Goal: Task Accomplishment & Management: Manage account settings

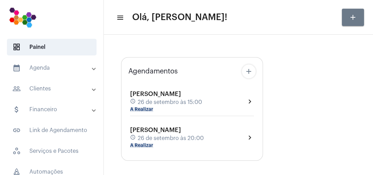
type input "[URL][DOMAIN_NAME]"
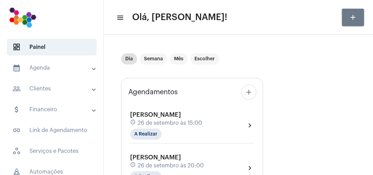
click at [181, 127] on div "[PERSON_NAME] schedule 26 de setembro às 15:00 A Realizar" at bounding box center [166, 125] width 72 height 28
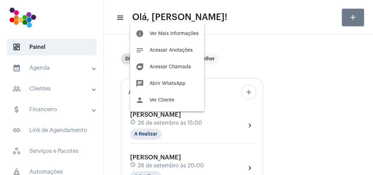
click at [193, 30] on button "info Ver Mais Informações" at bounding box center [167, 33] width 74 height 17
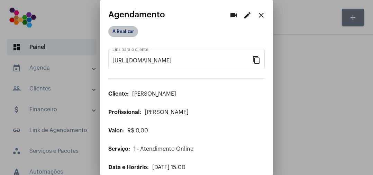
click at [137, 33] on mat-chip "A Realizar" at bounding box center [123, 31] width 30 height 11
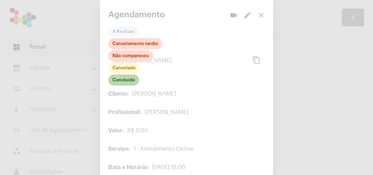
click at [133, 79] on mat-chip "Concluído" at bounding box center [123, 79] width 31 height 11
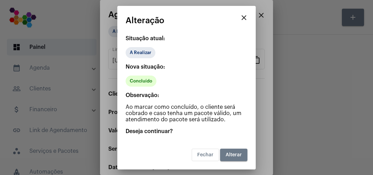
click at [239, 150] on button "Alterar" at bounding box center [233, 155] width 27 height 12
